Goal: Task Accomplishment & Management: Manage account settings

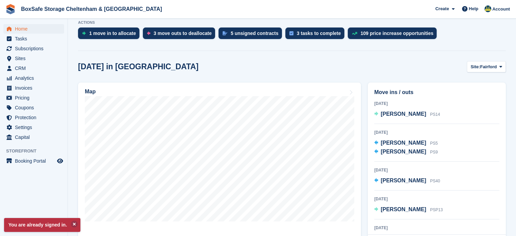
scroll to position [157, 0]
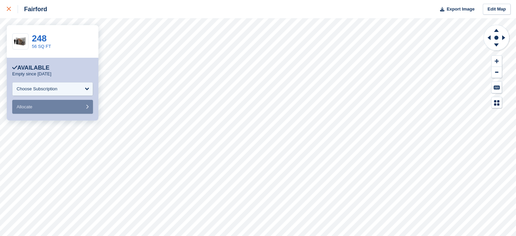
click at [6, 10] on link at bounding box center [9, 9] width 18 height 18
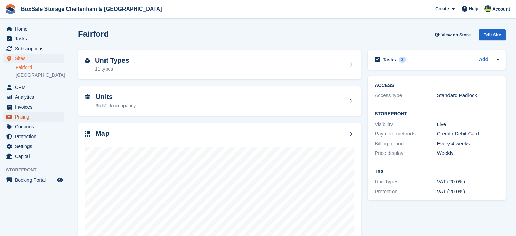
click at [22, 115] on span "Pricing" at bounding box center [35, 116] width 41 height 9
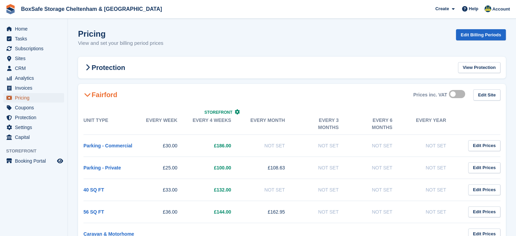
click at [30, 100] on span "Pricing" at bounding box center [35, 97] width 41 height 9
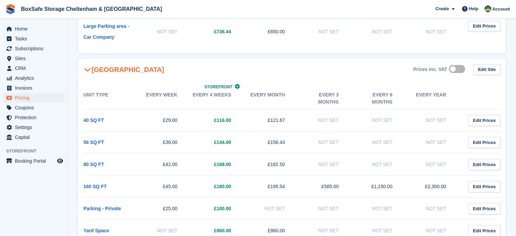
scroll to position [373, 0]
